Goal: Check status: Check status

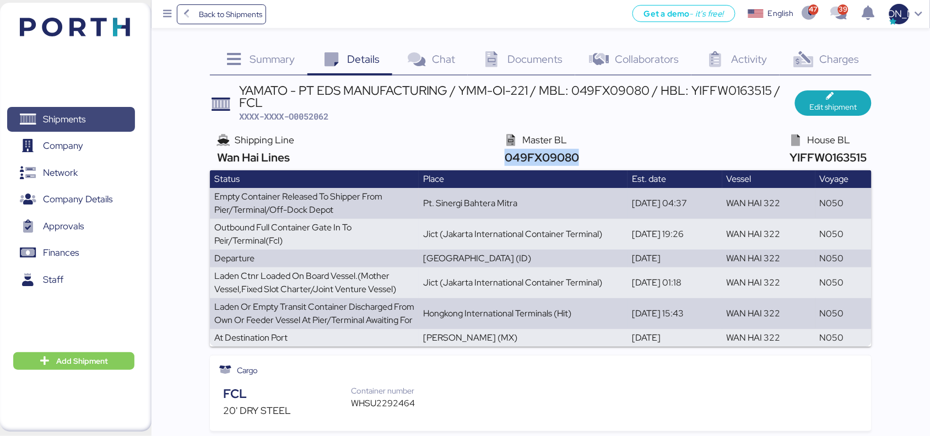
click at [67, 116] on span "Shipments" at bounding box center [64, 119] width 42 height 16
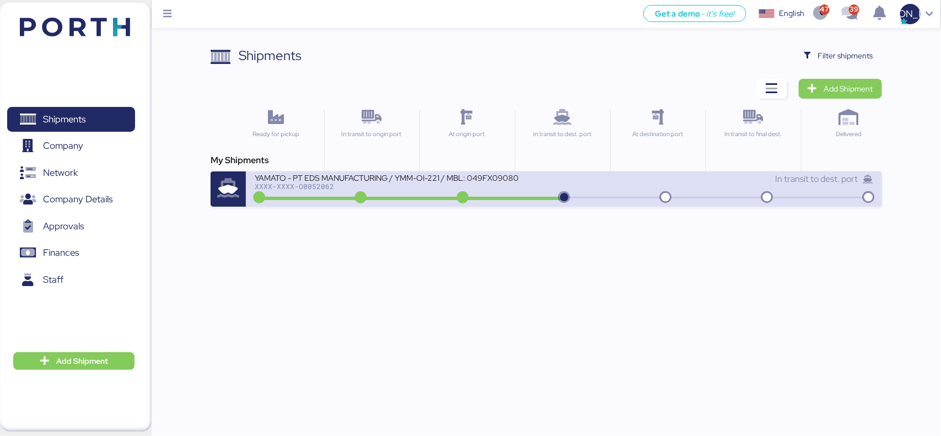
click at [315, 190] on div "YAMATO - PT EDS MANUFACTURING / YMM-OI-221 / MBL: 049FX09080 / HBL: YIFFW016351…" at bounding box center [409, 184] width 309 height 24
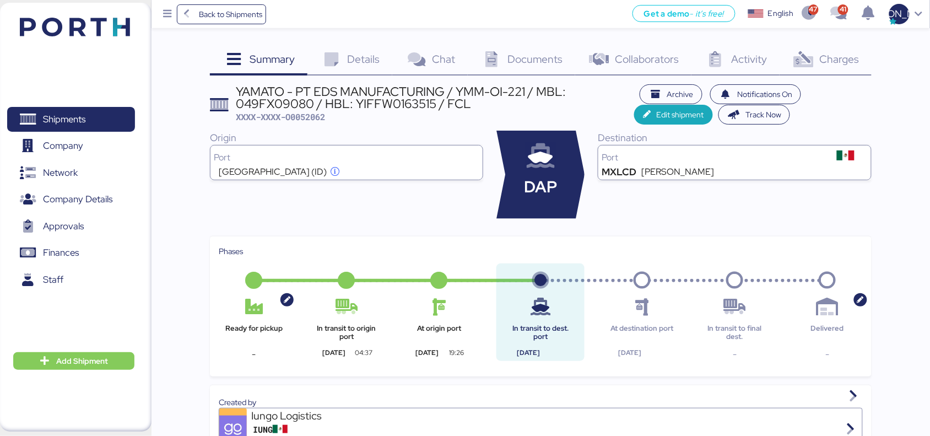
click at [343, 62] on icon at bounding box center [332, 60] width 24 height 16
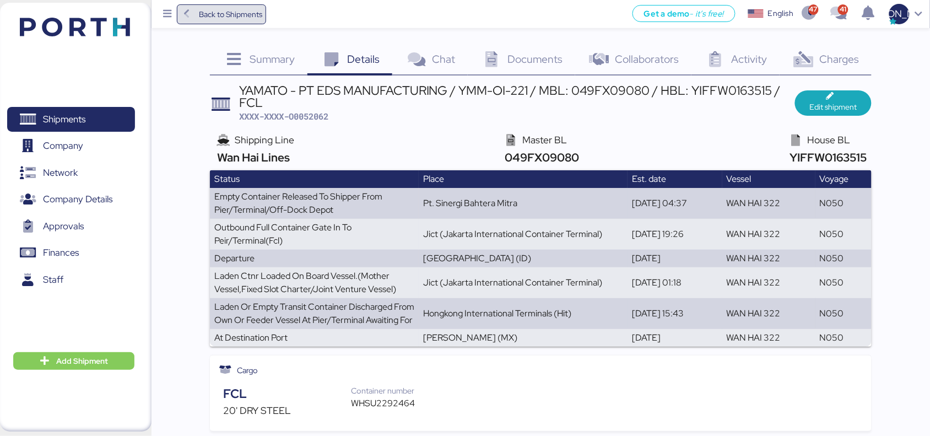
drag, startPoint x: 199, startPoint y: 11, endPoint x: 207, endPoint y: 14, distance: 7.7
click at [199, 11] on span "Back to Shipments" at bounding box center [230, 14] width 63 height 13
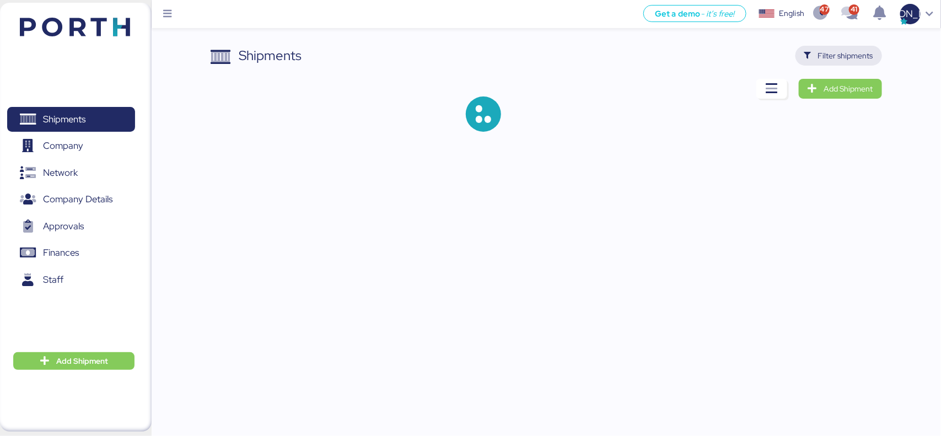
click at [824, 53] on span "Filter shipments" at bounding box center [845, 55] width 55 height 13
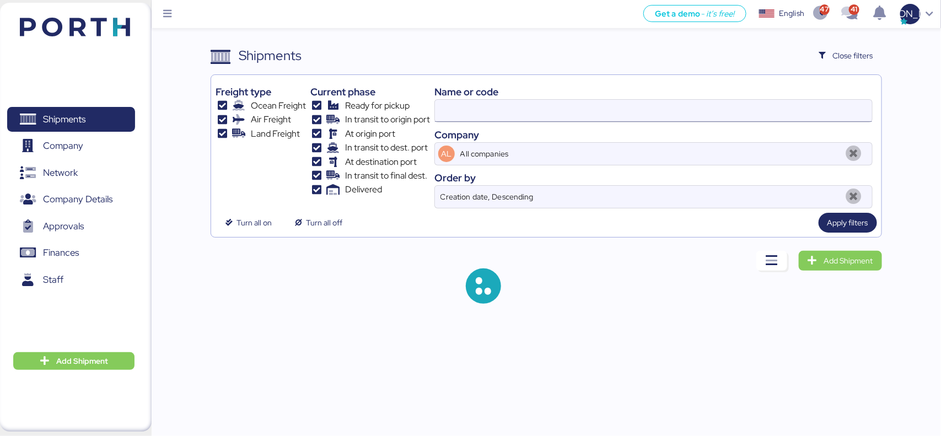
click at [541, 114] on input at bounding box center [653, 111] width 436 height 22
paste input "YIFFW0163515"
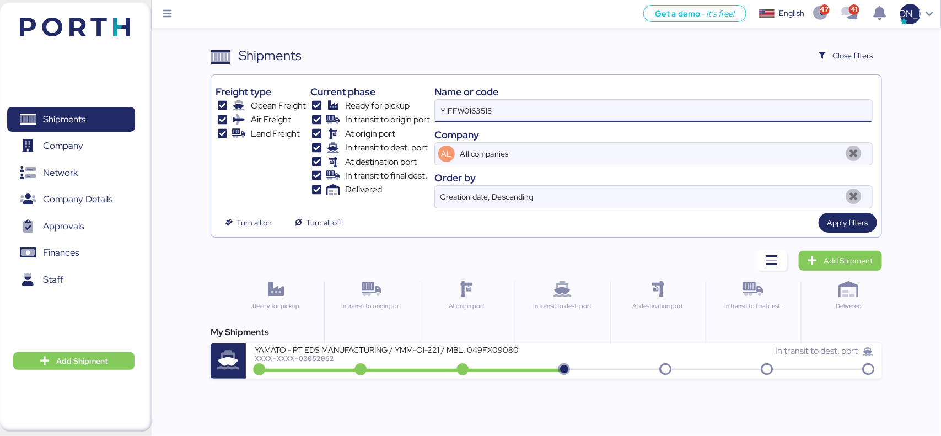
drag, startPoint x: 498, startPoint y: 112, endPoint x: 392, endPoint y: 111, distance: 105.3
click at [393, 111] on div "Freight type Ocean Freight Air Freight Land Freight Current phase Ready for pic…" at bounding box center [545, 143] width 661 height 129
paste input "A0052127"
type input "A0052127"
click at [839, 229] on span "Apply filters" at bounding box center [847, 222] width 41 height 13
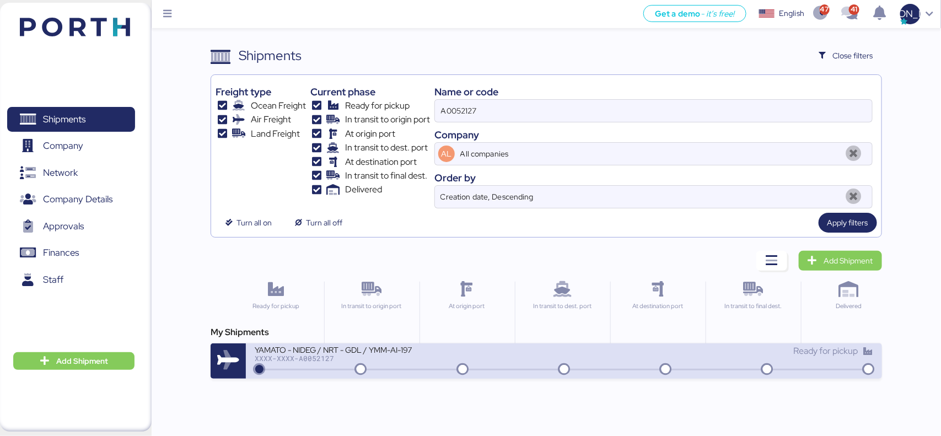
click at [319, 353] on div "YAMATO - NIDEG / NRT - GDL / YMM-AI-197" at bounding box center [387, 348] width 265 height 9
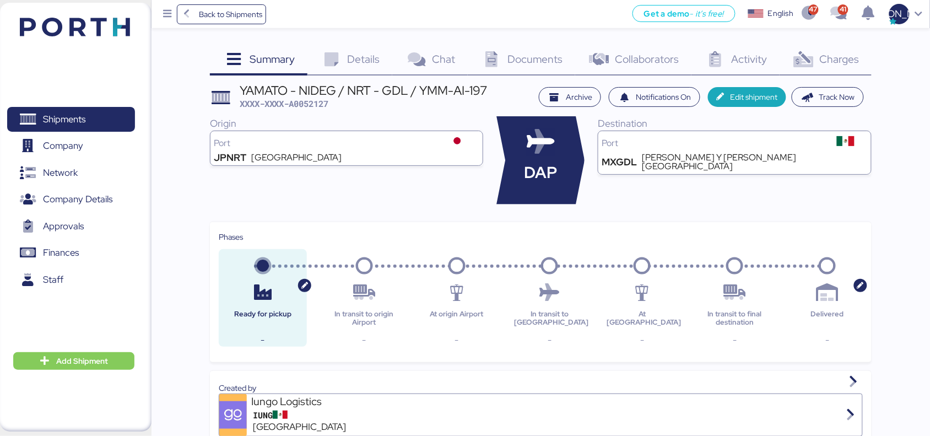
click at [357, 62] on span "Details" at bounding box center [364, 59] width 33 height 14
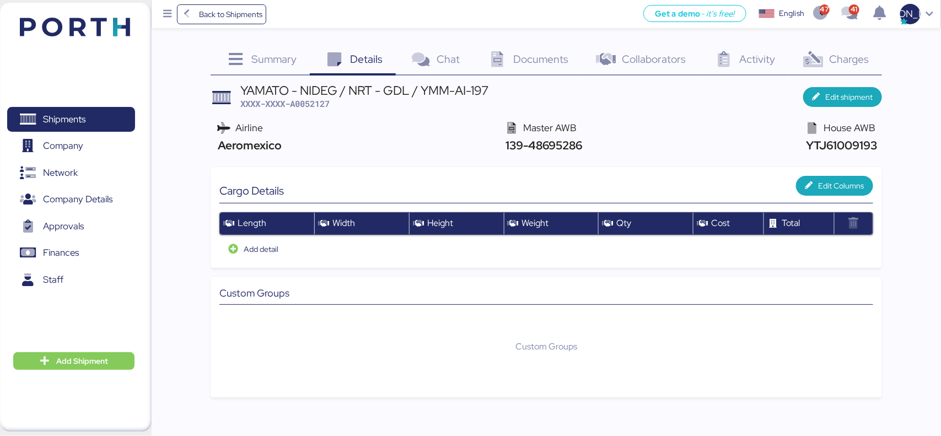
click at [442, 67] on div "Chat 0" at bounding box center [434, 61] width 77 height 30
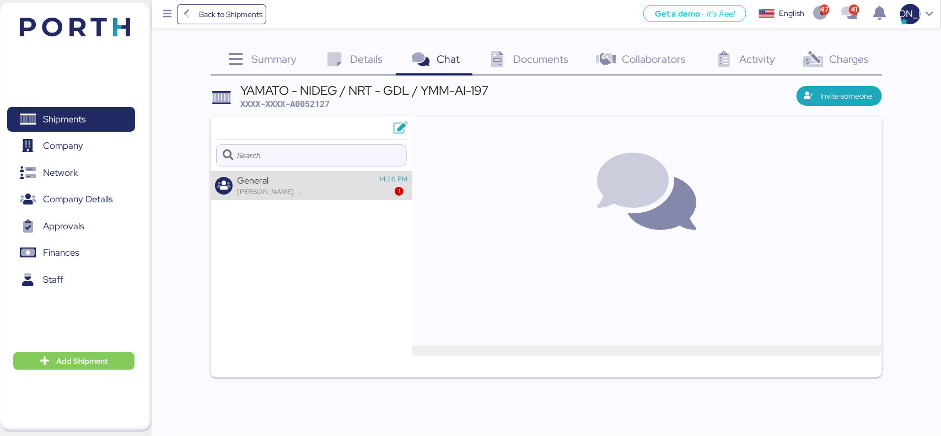
click at [309, 193] on div "General [PERSON_NAME]: YTJ61009193 GDL (1).pdf" at bounding box center [303, 185] width 133 height 21
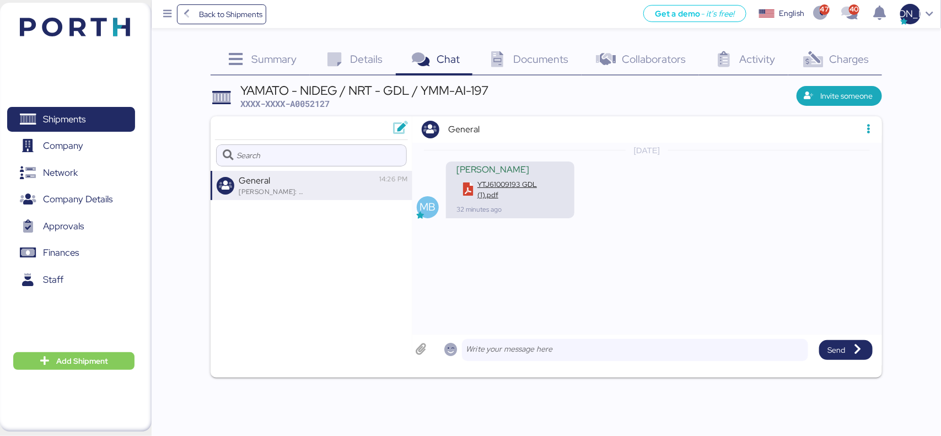
click at [484, 187] on div "YTJ61009193 GDL (1).pdf" at bounding box center [517, 189] width 81 height 21
click at [542, 71] on div "Documents 0" at bounding box center [526, 61] width 109 height 30
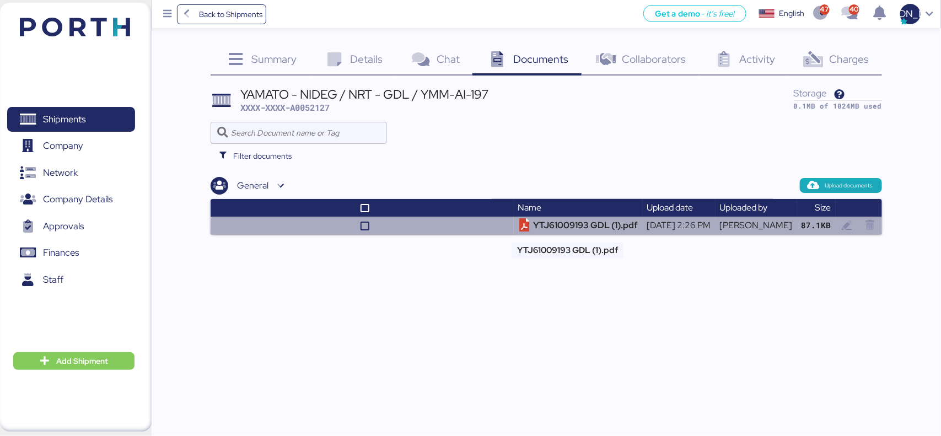
click at [555, 221] on td "YTJ61009193 GDL (1).pdf" at bounding box center [578, 226] width 129 height 18
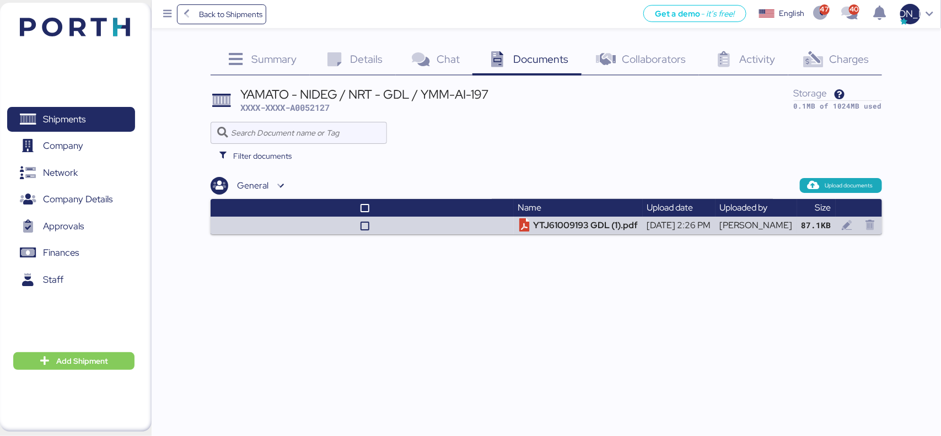
click at [631, 67] on div "Collaborators 0" at bounding box center [639, 61] width 117 height 30
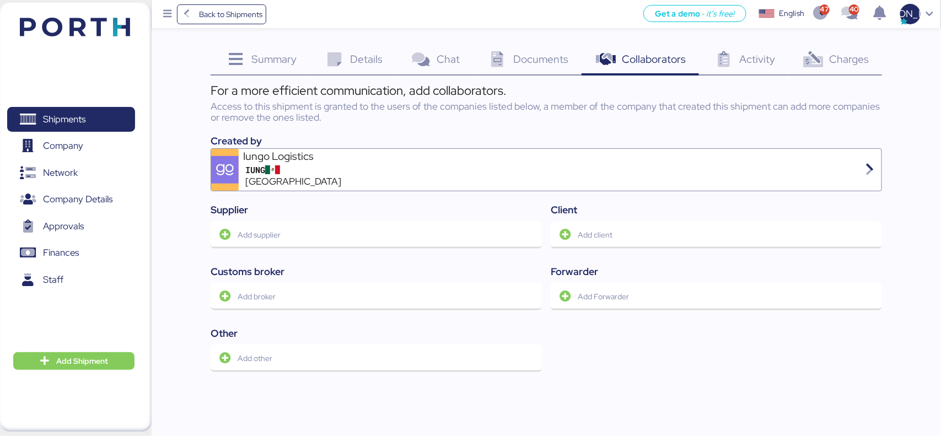
click at [755, 61] on span "Activity" at bounding box center [758, 59] width 36 height 14
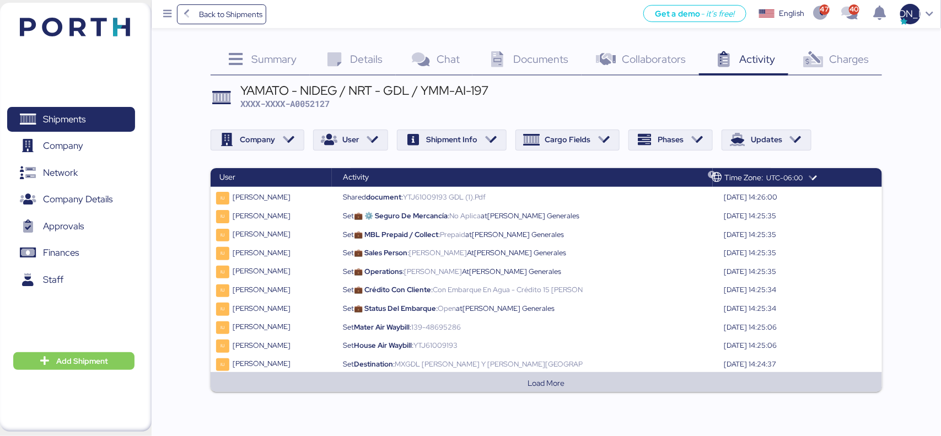
click at [860, 52] on span "Charges" at bounding box center [849, 59] width 40 height 14
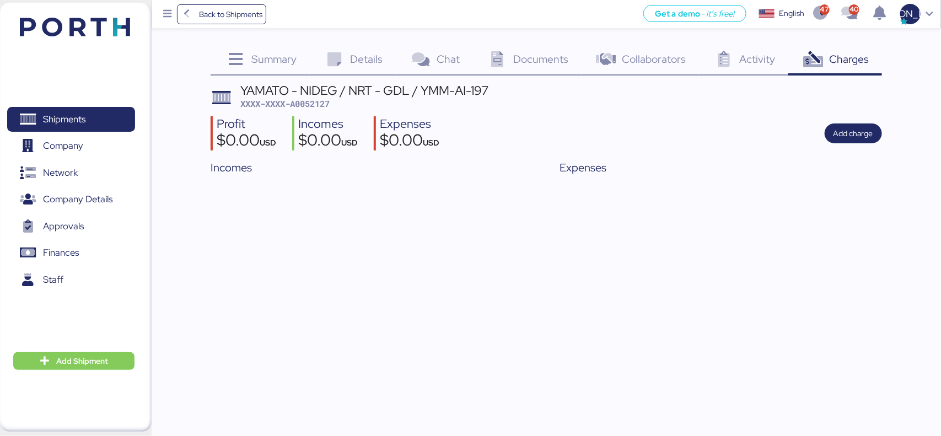
click at [269, 50] on div "Summary 0" at bounding box center [259, 61] width 99 height 30
